Goal: Task Accomplishment & Management: Use online tool/utility

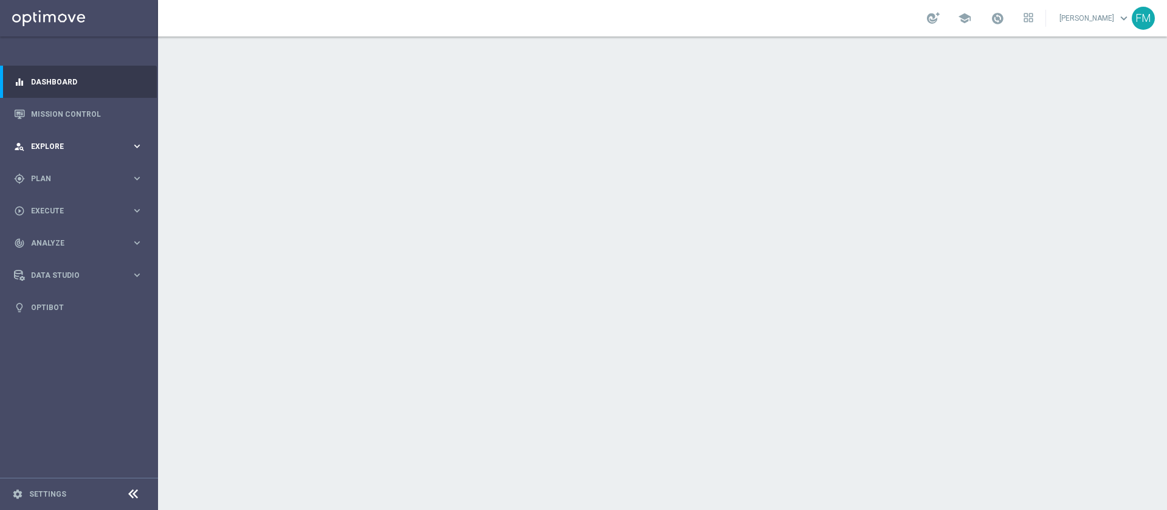
click at [117, 149] on span "Explore" at bounding box center [81, 146] width 100 height 7
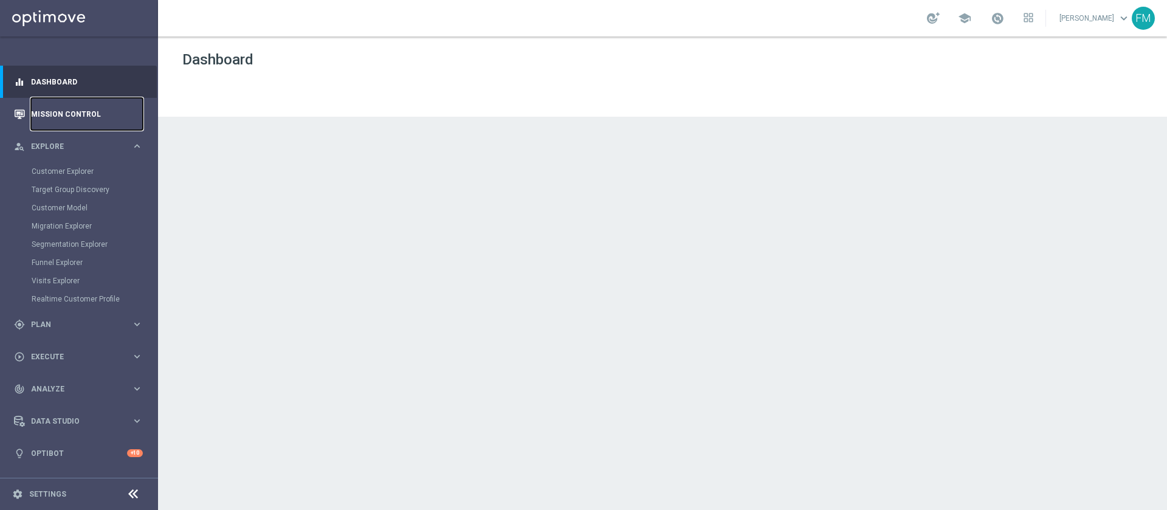
click at [90, 115] on link "Mission Control" at bounding box center [87, 114] width 112 height 32
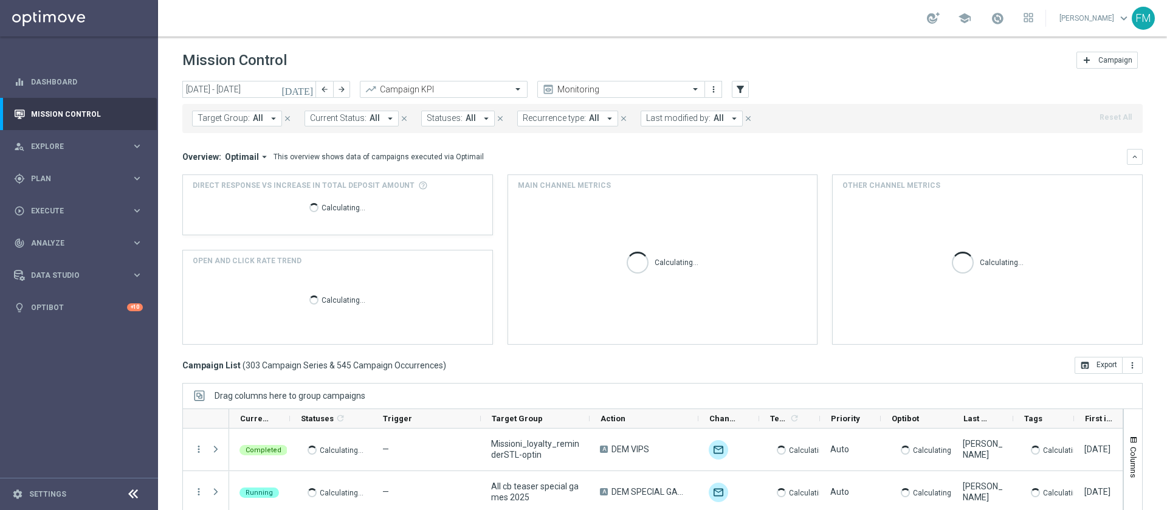
click at [314, 89] on icon "[DATE]" at bounding box center [297, 89] width 33 height 11
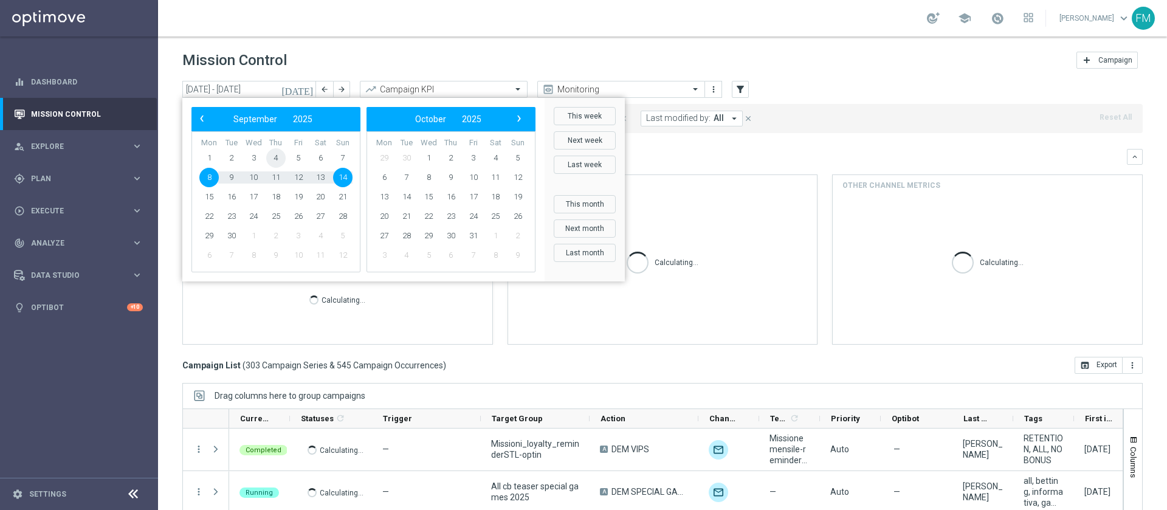
click at [271, 157] on span "4" at bounding box center [275, 157] width 19 height 19
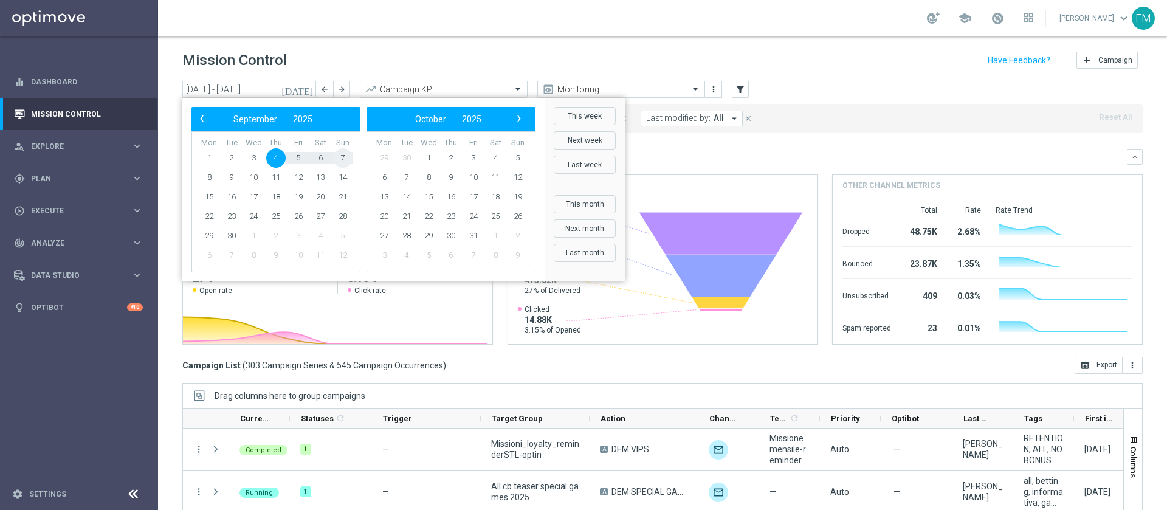
click at [350, 154] on span "7" at bounding box center [342, 157] width 19 height 19
type input "[DATE] - [DATE]"
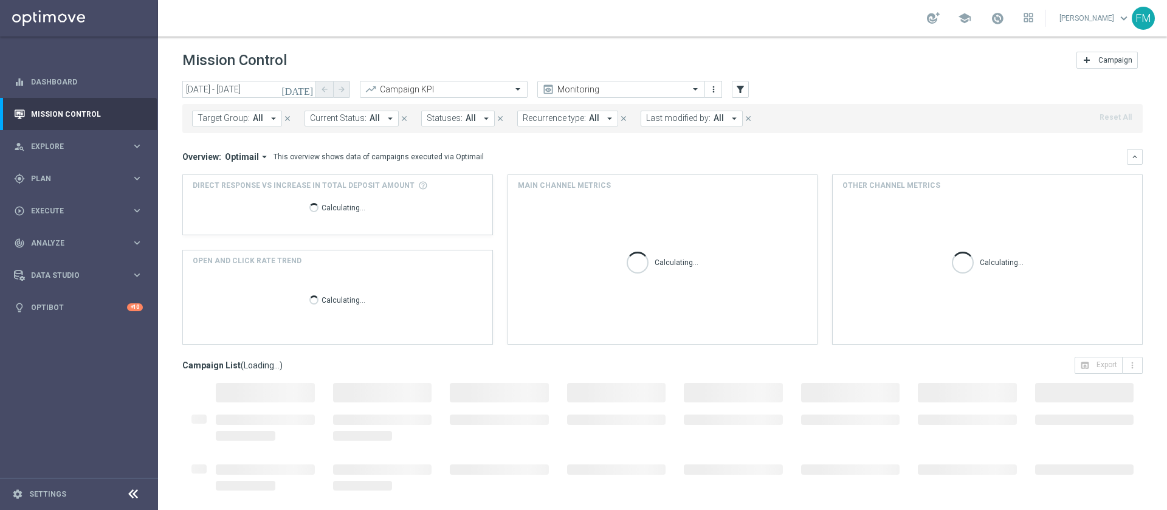
scroll to position [41, 0]
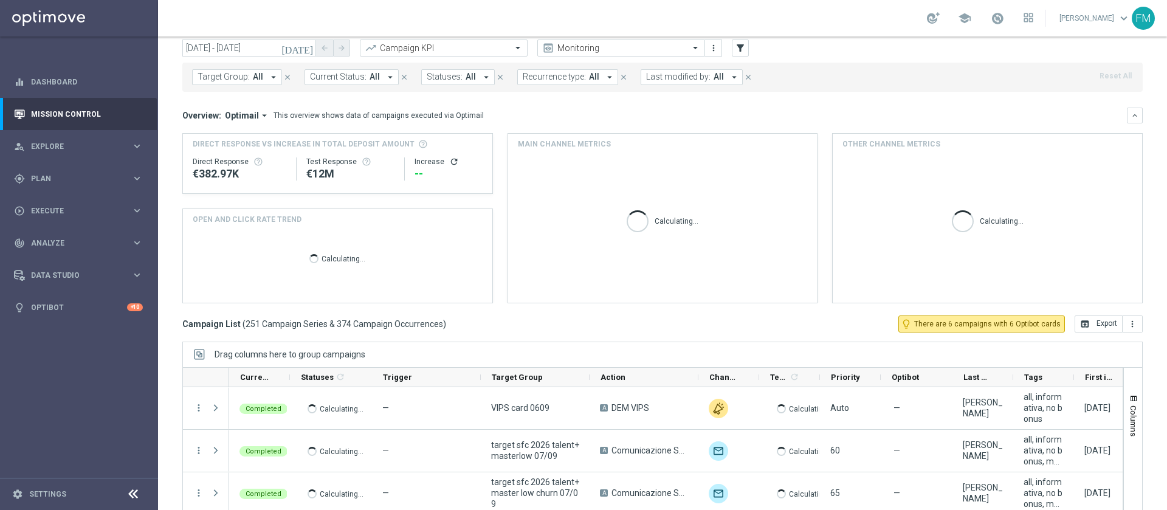
click at [658, 81] on span "Last modified by:" at bounding box center [678, 77] width 64 height 10
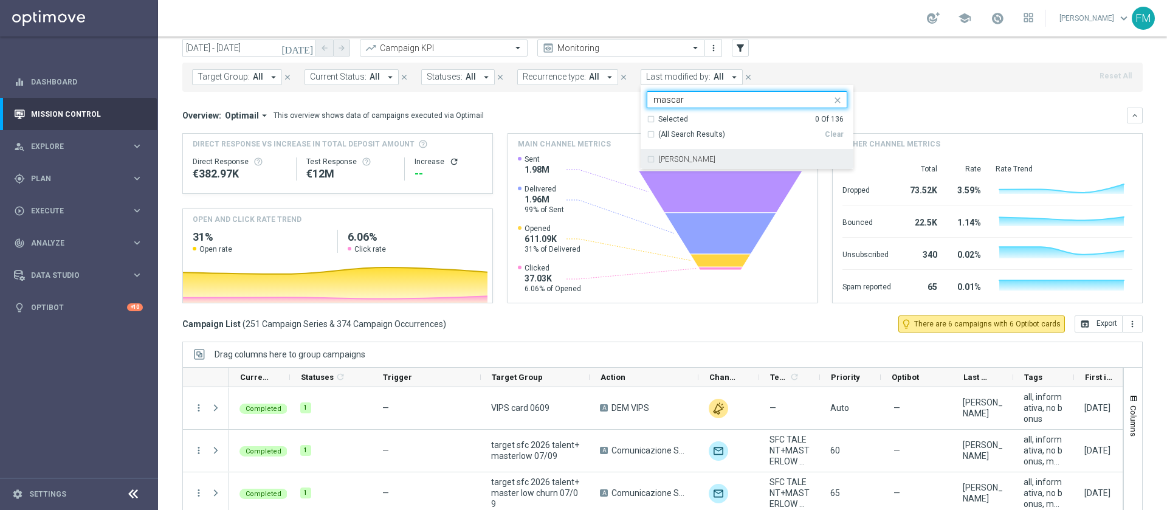
click at [706, 153] on div "[PERSON_NAME]" at bounding box center [747, 159] width 201 height 19
type input "mascar"
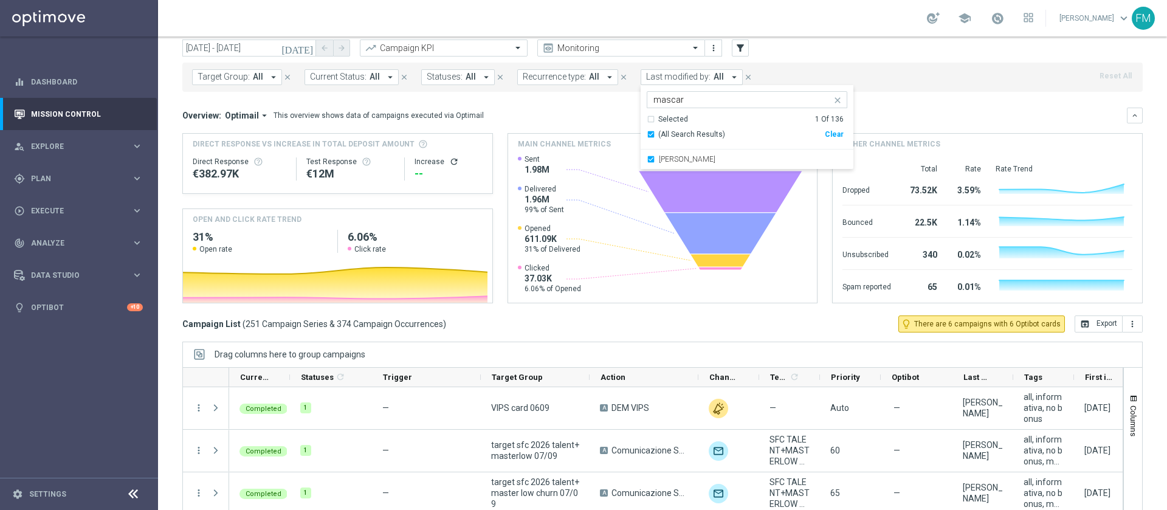
click at [816, 64] on div "Target Group: All arrow_drop_down close Current Status: All arrow_drop_down clo…" at bounding box center [662, 77] width 961 height 29
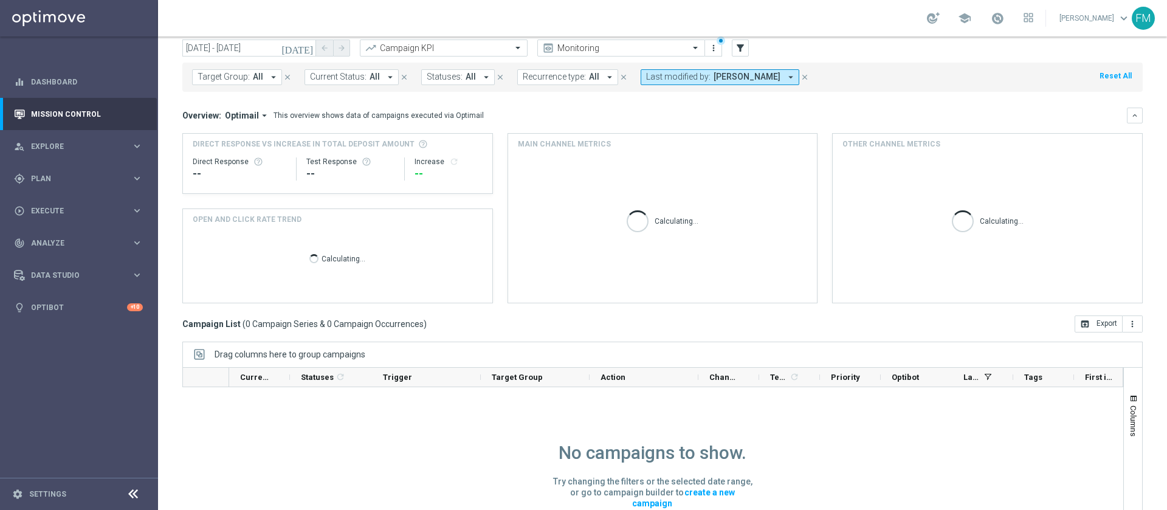
click at [730, 76] on span "[PERSON_NAME]" at bounding box center [747, 77] width 67 height 10
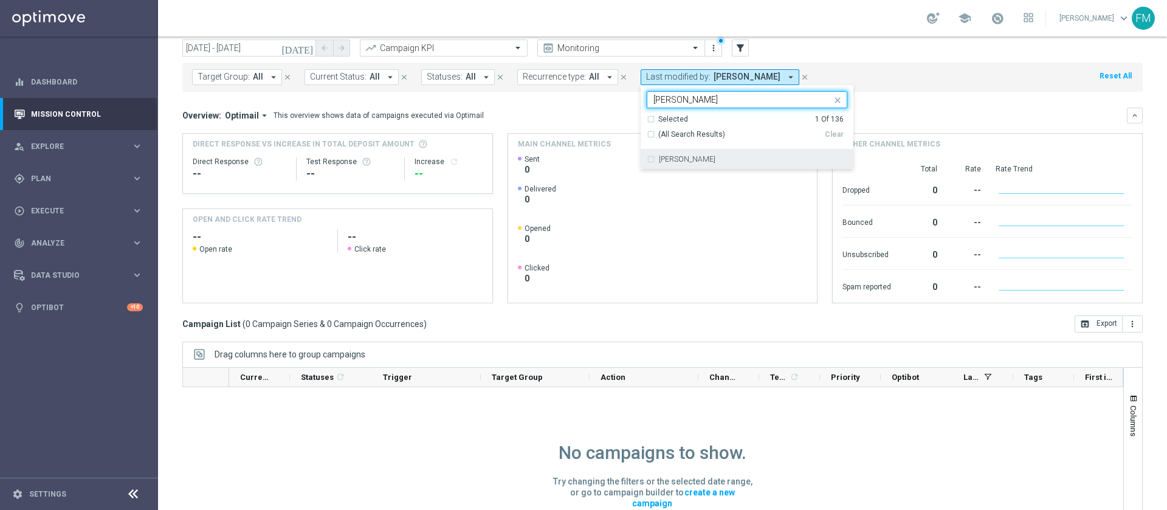
click at [730, 160] on div "[PERSON_NAME]" at bounding box center [753, 159] width 188 height 7
type input "[PERSON_NAME]"
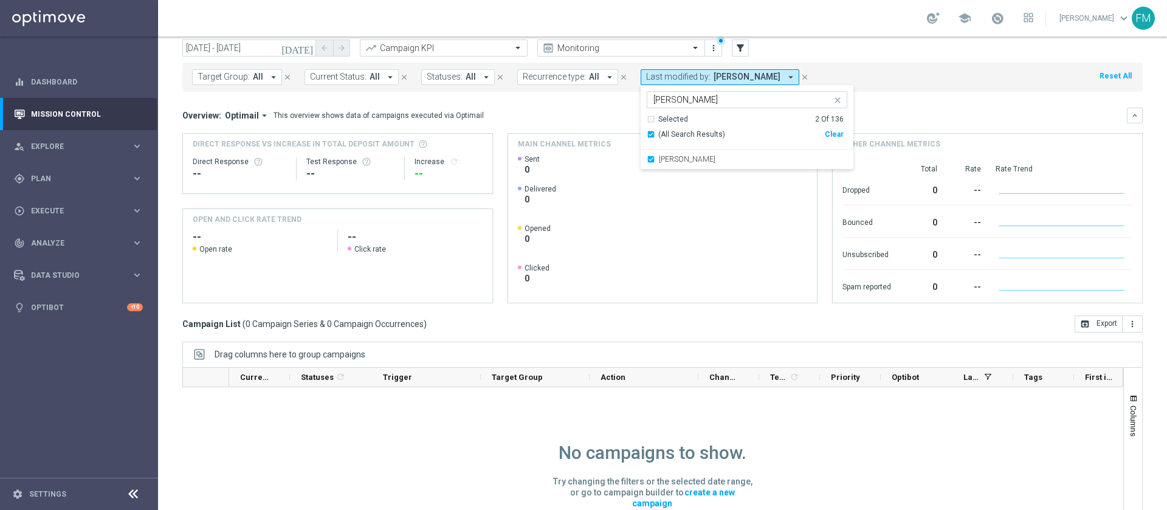
click at [819, 61] on div "Target Group: All arrow_drop_down close Current Status: All arrow_drop_down clo…" at bounding box center [662, 75] width 961 height 34
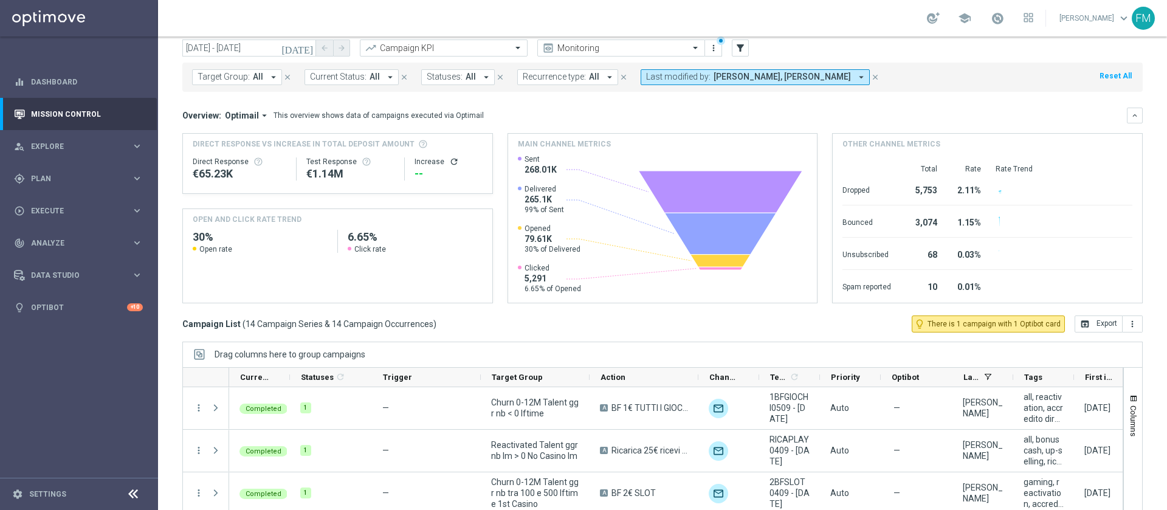
scroll to position [98, 0]
